Goal: Information Seeking & Learning: Learn about a topic

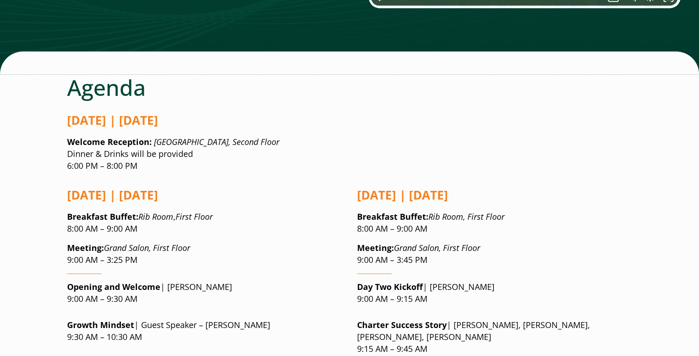
scroll to position [655, 0]
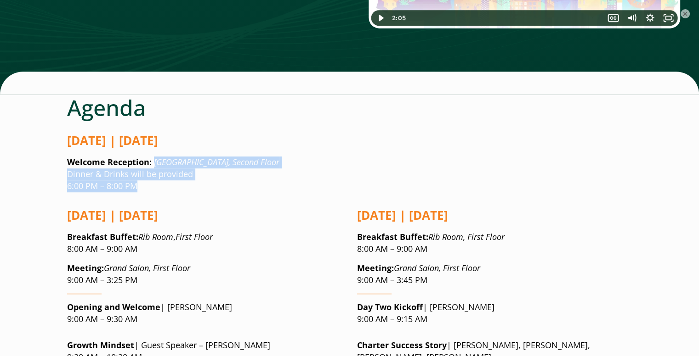
drag, startPoint x: 152, startPoint y: 104, endPoint x: 208, endPoint y: 137, distance: 64.9
click at [173, 157] on p "Welcome Reception: [GEOGRAPHIC_DATA], Second Floor Dinner & Drinks will be prov…" at bounding box center [349, 175] width 565 height 36
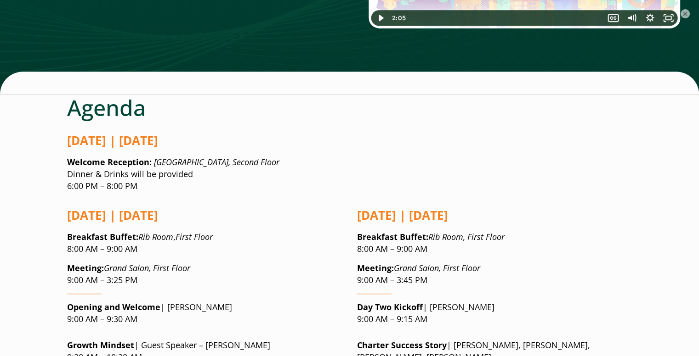
drag, startPoint x: 156, startPoint y: 107, endPoint x: 216, endPoint y: 160, distance: 80.4
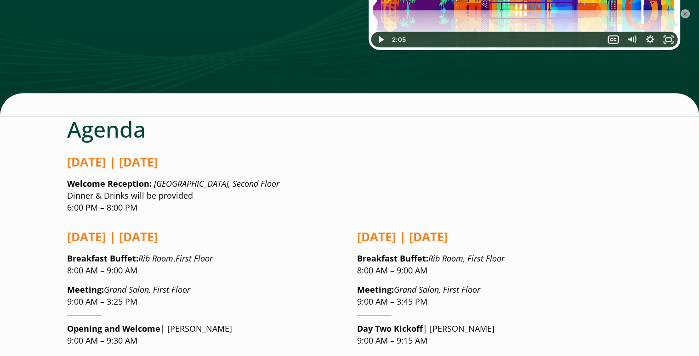
scroll to position [632, 0]
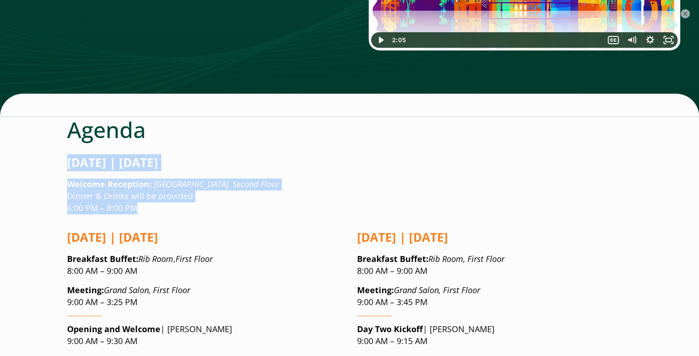
drag, startPoint x: 156, startPoint y: 152, endPoint x: 59, endPoint y: 104, distance: 107.6
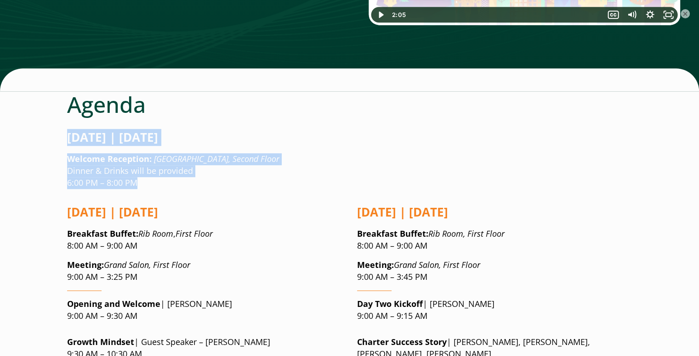
scroll to position [661, 0]
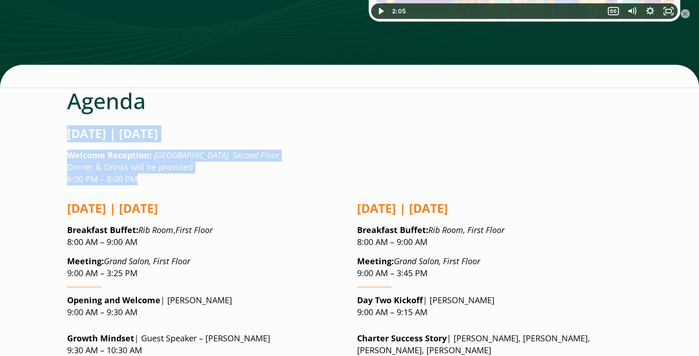
click at [141, 150] on p "Welcome Reception: [GEOGRAPHIC_DATA], Second Floor Dinner & Drinks will be prov…" at bounding box center [349, 168] width 565 height 36
drag, startPoint x: 99, startPoint y: 125, endPoint x: 37, endPoint y: 90, distance: 70.9
click at [194, 150] on p "Welcome Reception: [GEOGRAPHIC_DATA], Second Floor Dinner & Drinks will be prov…" at bounding box center [349, 168] width 565 height 36
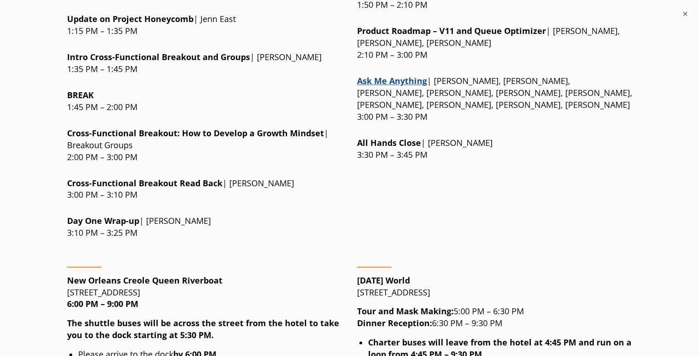
scroll to position [1334, 0]
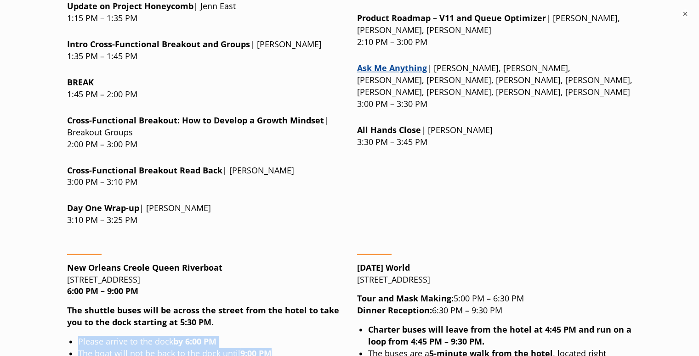
drag, startPoint x: 276, startPoint y: 273, endPoint x: 79, endPoint y: 251, distance: 197.8
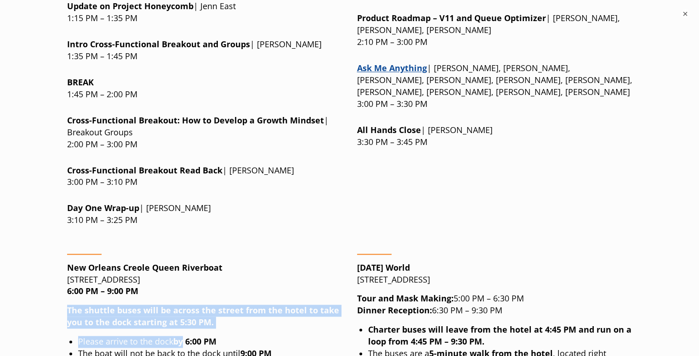
drag, startPoint x: 66, startPoint y: 220, endPoint x: 196, endPoint y: 268, distance: 138.9
click at [196, 348] on li "The boat will not be back to the dock until 9:00 PM" at bounding box center [210, 354] width 264 height 12
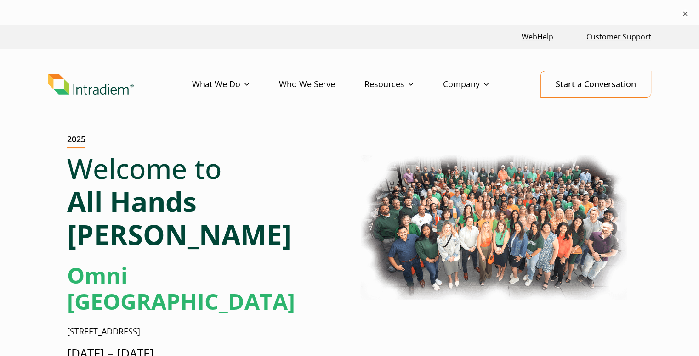
scroll to position [0, 0]
